Goal: Information Seeking & Learning: Find specific fact

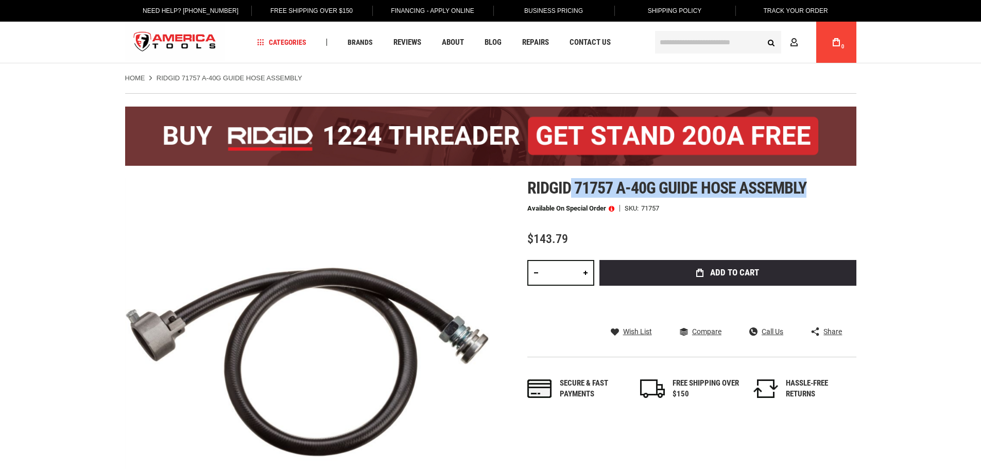
drag, startPoint x: 676, startPoint y: 192, endPoint x: 522, endPoint y: 186, distance: 153.6
click at [522, 186] on div "Skip to the end of the images gallery Skip to the beginning of the images galle…" at bounding box center [490, 362] width 731 height 366
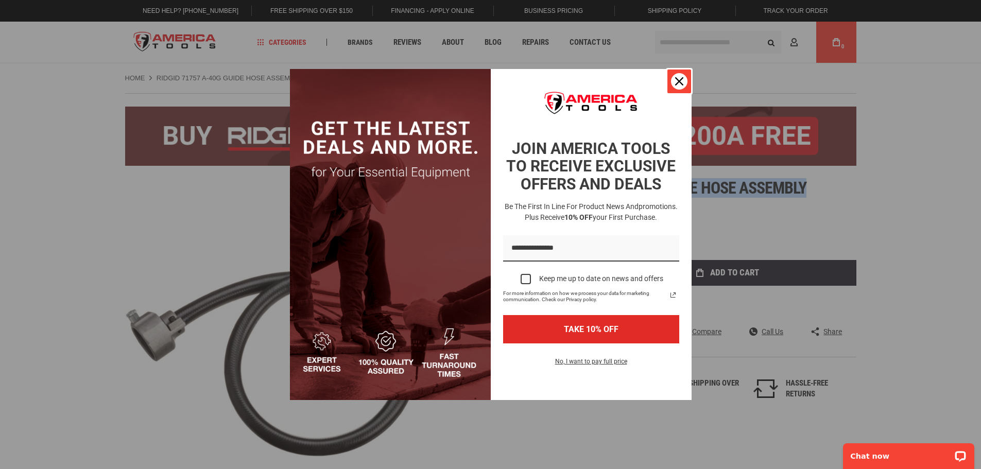
click at [685, 89] on button "Close" at bounding box center [679, 81] width 25 height 25
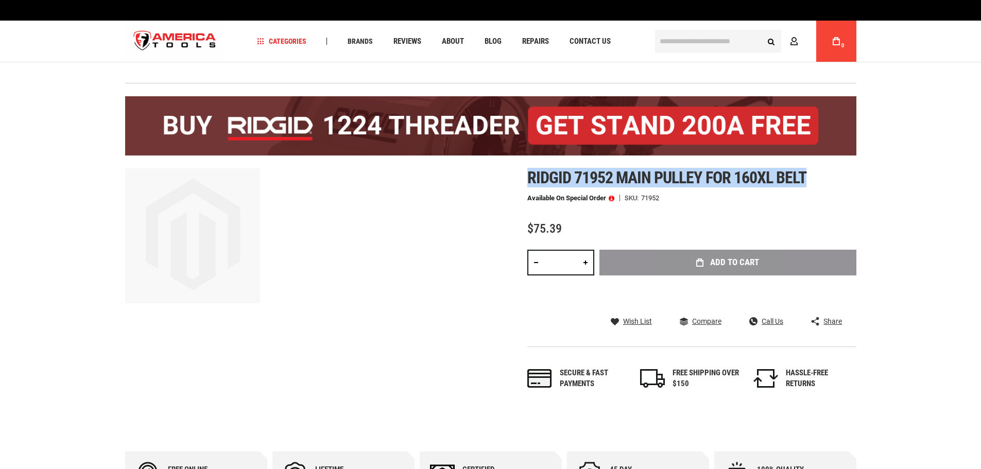
drag, startPoint x: 757, startPoint y: 176, endPoint x: 607, endPoint y: 179, distance: 149.9
click at [527, 174] on span "Ridgid 71952 main pulley for 160xl belt" at bounding box center [667, 178] width 280 height 20
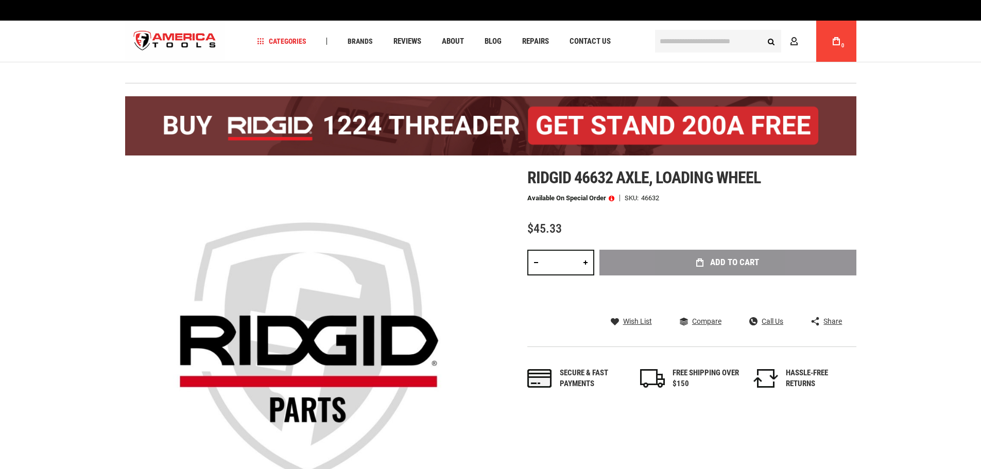
click at [532, 178] on div "Skip to the end of the images gallery Skip to the beginning of the images galle…" at bounding box center [490, 352] width 731 height 368
click at [525, 178] on div "Skip to the end of the images gallery Skip to the beginning of the images galle…" at bounding box center [490, 352] width 731 height 368
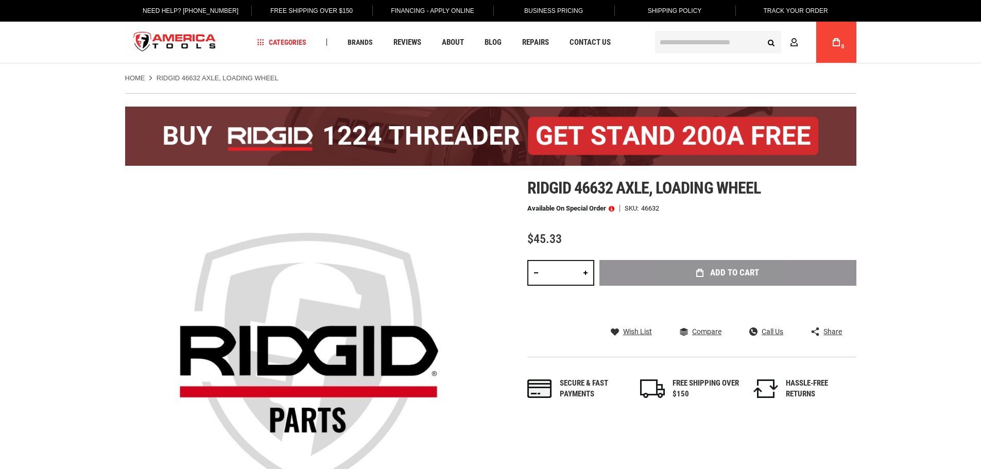
click at [527, 178] on span "Ridgid 46632 axle, loading wheel" at bounding box center [643, 188] width 233 height 20
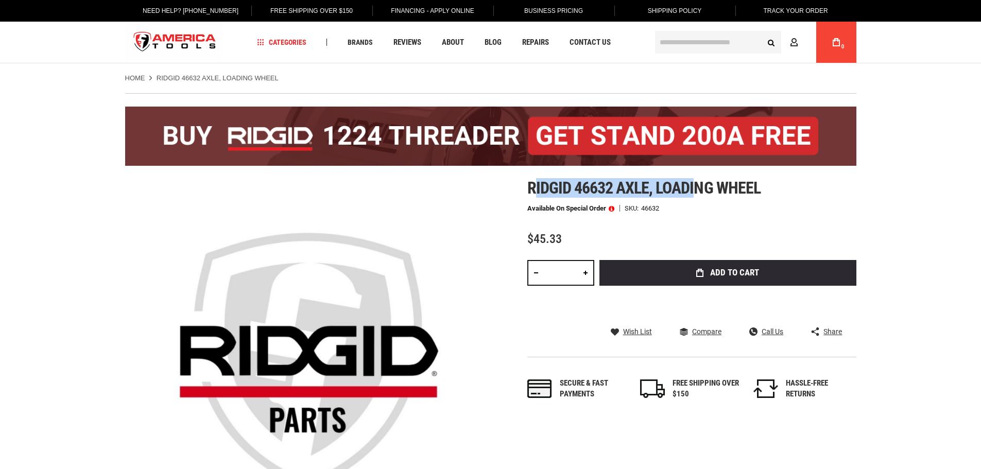
drag, startPoint x: 532, startPoint y: 185, endPoint x: 695, endPoint y: 185, distance: 163.3
click at [695, 185] on span "Ridgid 46632 axle, loading wheel" at bounding box center [643, 188] width 233 height 20
drag, startPoint x: 527, startPoint y: 189, endPoint x: 520, endPoint y: 188, distance: 6.7
click at [521, 189] on div "Skip to the end of the images gallery Skip to the beginning of the images galle…" at bounding box center [490, 362] width 731 height 366
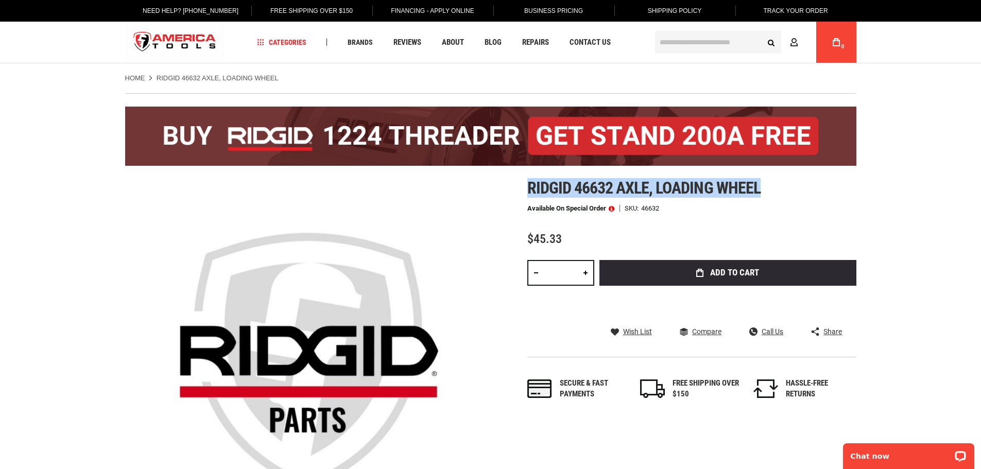
copy span "Ridgid 46632 axle, loading wheel"
